Goal: Information Seeking & Learning: Learn about a topic

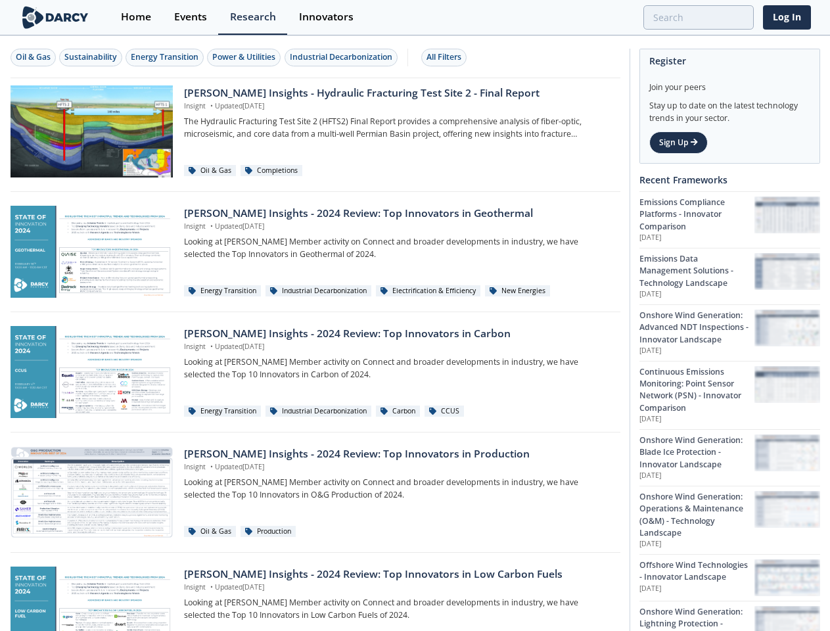
click at [34, 57] on div "Oil & Gas" at bounding box center [33, 57] width 35 height 12
click at [91, 57] on div "Sustainability" at bounding box center [90, 57] width 53 height 12
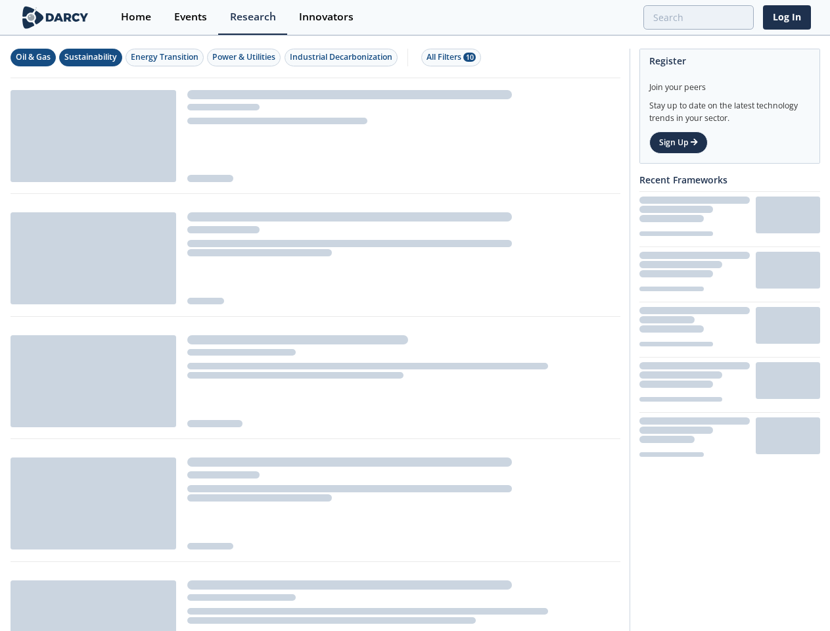
click at [166, 57] on div "Energy Transition" at bounding box center [165, 57] width 68 height 12
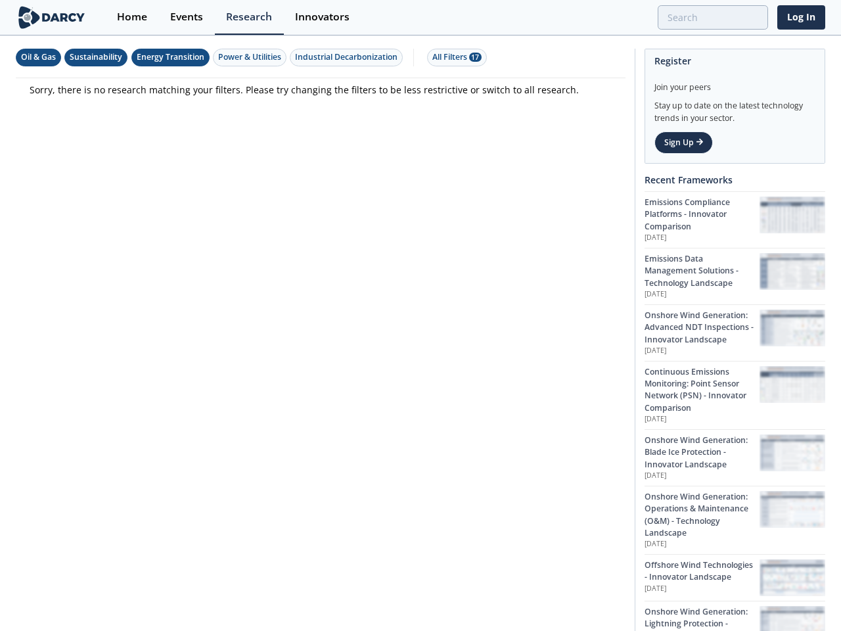
click at [246, 57] on div "Power & Utilities" at bounding box center [249, 57] width 63 height 12
click at [343, 57] on div "Industrial Decarbonization" at bounding box center [346, 57] width 103 height 12
